Goal: Information Seeking & Learning: Learn about a topic

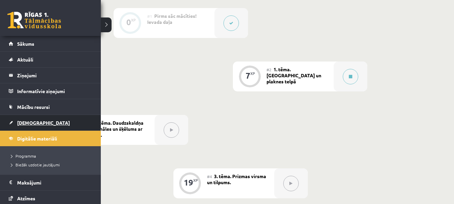
scroll to position [246, 0]
click at [20, 119] on link "[DEMOGRAPHIC_DATA]" at bounding box center [51, 122] width 84 height 15
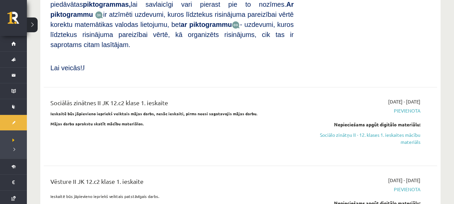
scroll to position [564, 0]
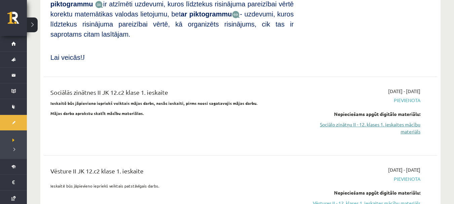
click at [380, 121] on link "Sociālo zinātņu II - 12. klases 1. ieskaites mācību materiāls" at bounding box center [362, 128] width 117 height 14
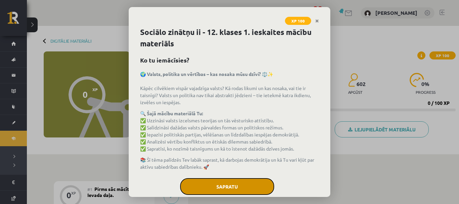
click at [251, 184] on button "Sapratu" at bounding box center [227, 186] width 94 height 17
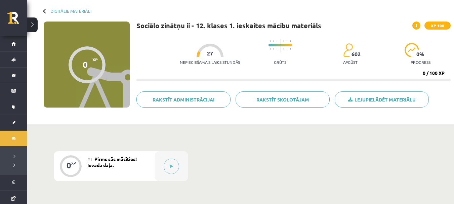
scroll to position [45, 0]
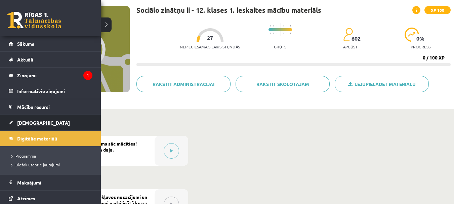
click at [15, 123] on link "[DEMOGRAPHIC_DATA]" at bounding box center [51, 122] width 84 height 15
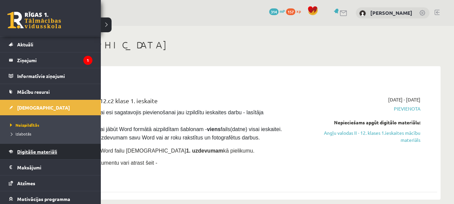
click at [50, 147] on link "Digitālie materiāli" at bounding box center [51, 151] width 84 height 15
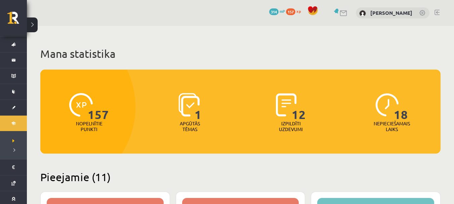
click at [269, 11] on span "314" at bounding box center [273, 11] width 9 height 7
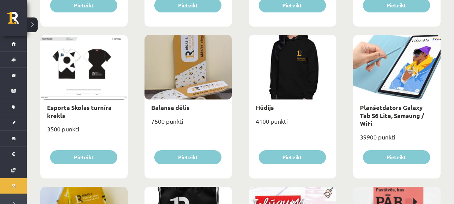
scroll to position [369, 0]
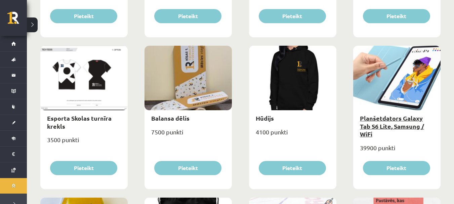
click at [362, 118] on link "Planšetdators Galaxy Tab S6 Lite, Samsung / WiFi" at bounding box center [392, 126] width 64 height 24
type input "*"
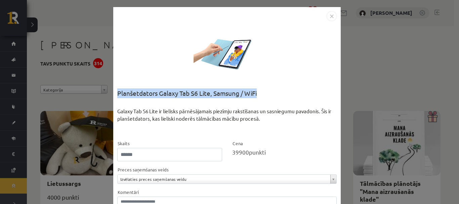
drag, startPoint x: 114, startPoint y: 92, endPoint x: 262, endPoint y: 94, distance: 148.0
click at [262, 94] on div "**********" at bounding box center [227, 127] width 228 height 240
copy div "Planšetdators Galaxy Tab S6 Lite, Samsung / WiFi"
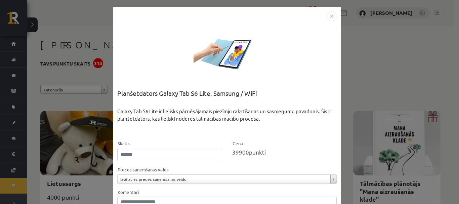
click at [397, 66] on div "**********" at bounding box center [229, 102] width 459 height 204
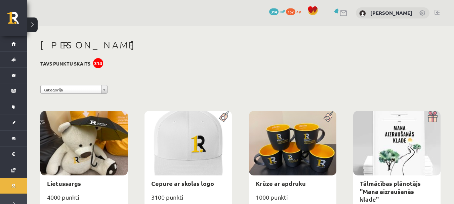
click at [96, 65] on div "314" at bounding box center [98, 63] width 10 height 10
click at [280, 11] on span "mP" at bounding box center [282, 10] width 5 height 5
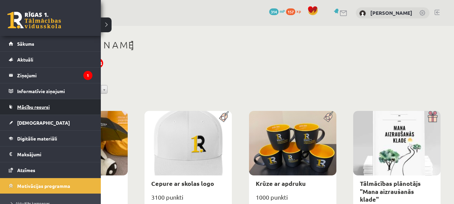
click at [41, 111] on link "Mācību resursi" at bounding box center [51, 106] width 84 height 15
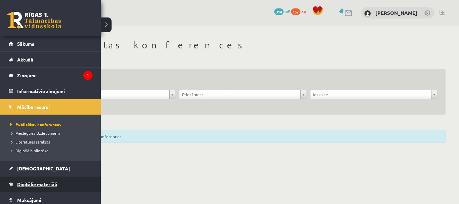
click at [35, 186] on span "Digitālie materiāli" at bounding box center [37, 184] width 40 height 6
